Goal: Task Accomplishment & Management: Manage account settings

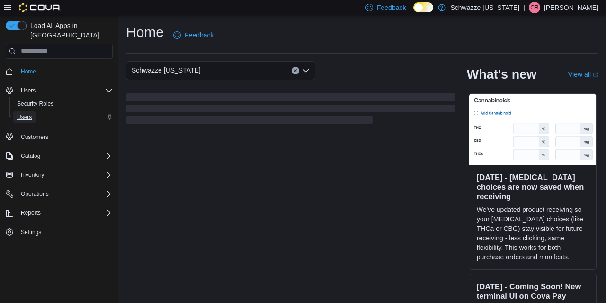
click at [24, 113] on span "Users" at bounding box center [24, 117] width 15 height 8
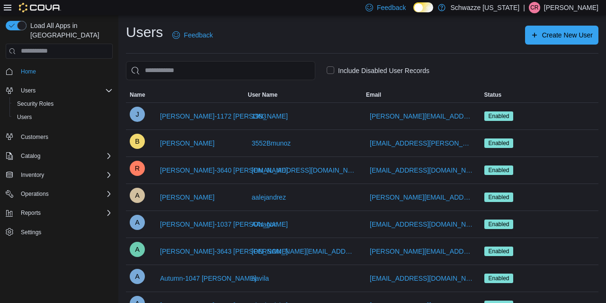
click at [359, 63] on div "Include Disabled User Records" at bounding box center [362, 70] width 473 height 19
click at [353, 72] on label "Include Disabled User Records" at bounding box center [378, 70] width 103 height 11
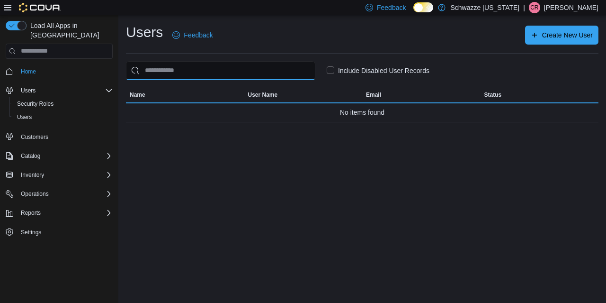
click at [250, 76] on input "search" at bounding box center [220, 70] width 189 height 19
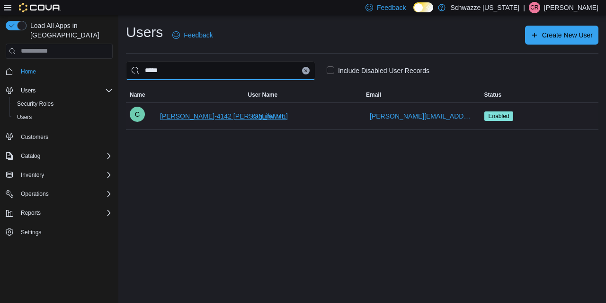
type input "*****"
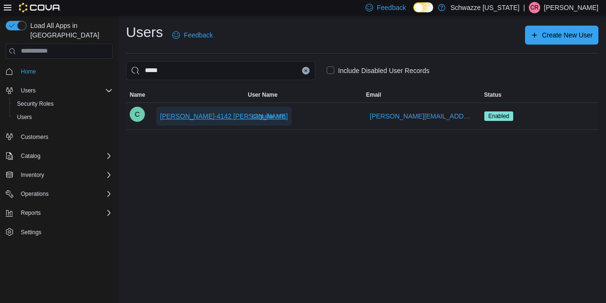
click at [202, 116] on span "[PERSON_NAME]-4142 [PERSON_NAME]" at bounding box center [224, 115] width 128 height 9
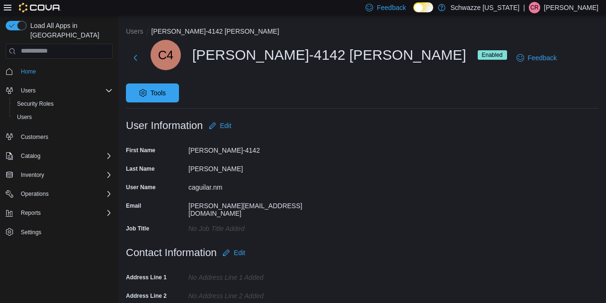
click at [255, 18] on div "Users [PERSON_NAME]-4142 [PERSON_NAME] C4 [PERSON_NAME]-4142 [PERSON_NAME] Enab…" at bounding box center [362, 250] width 488 height 470
click at [173, 83] on span "Tools" at bounding box center [153, 92] width 42 height 19
click at [557, 84] on span "Reset Password" at bounding box center [563, 82] width 55 height 11
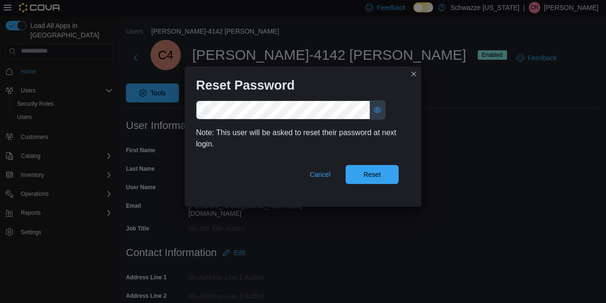
click at [379, 112] on button "Show password as plain text. Note: this will visually expose your password on t…" at bounding box center [377, 110] width 15 height 18
click at [381, 172] on span "Reset" at bounding box center [372, 173] width 42 height 19
